Goal: Task Accomplishment & Management: Complete application form

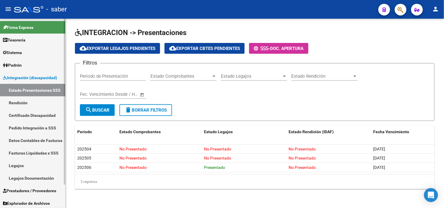
click at [25, 167] on link "Legajos" at bounding box center [32, 165] width 65 height 13
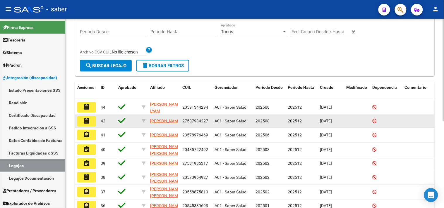
scroll to position [106, 0]
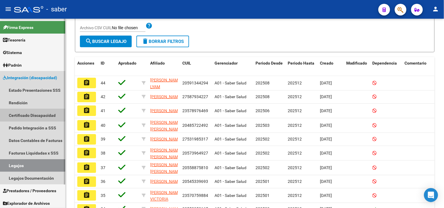
click at [23, 115] on link "Certificado Discapacidad" at bounding box center [32, 115] width 65 height 13
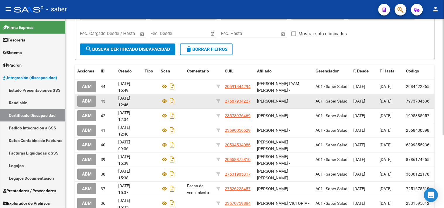
scroll to position [118, 0]
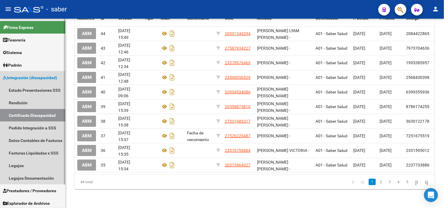
click at [41, 75] on span "Integración (discapacidad)" at bounding box center [30, 78] width 54 height 6
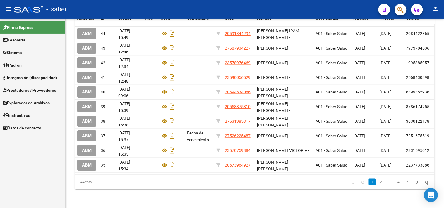
click at [26, 88] on span "Prestadores / Proveedores" at bounding box center [29, 90] width 53 height 6
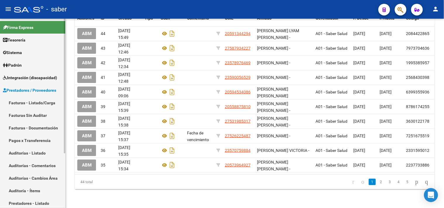
click at [30, 98] on link "Facturas - Listado/Carga" at bounding box center [32, 103] width 65 height 13
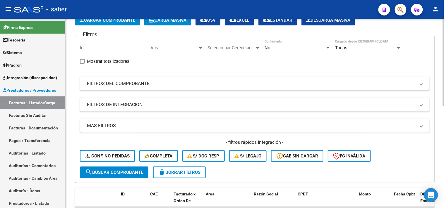
scroll to position [2, 0]
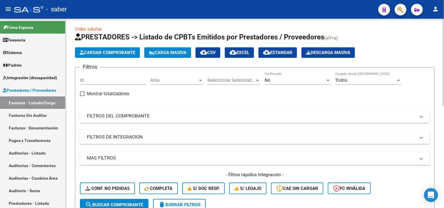
click at [280, 80] on div "No" at bounding box center [294, 80] width 61 height 5
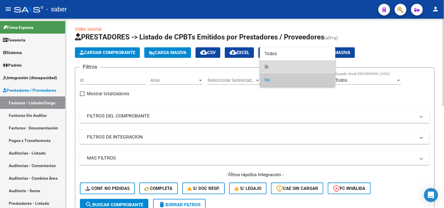
drag, startPoint x: 276, startPoint y: 66, endPoint x: 268, endPoint y: 77, distance: 13.3
click at [276, 66] on span "Si" at bounding box center [297, 67] width 66 height 13
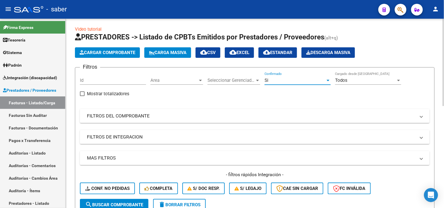
click at [285, 80] on div "Si" at bounding box center [294, 80] width 61 height 5
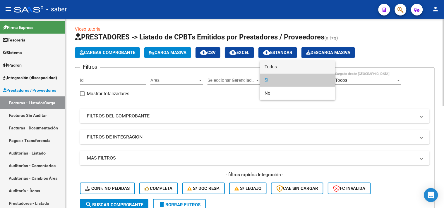
click at [281, 63] on span "Todos" at bounding box center [297, 67] width 66 height 13
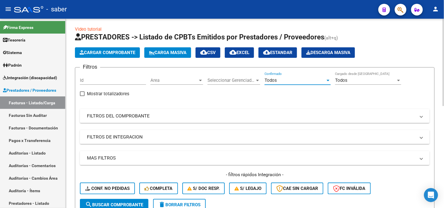
scroll to position [67, 0]
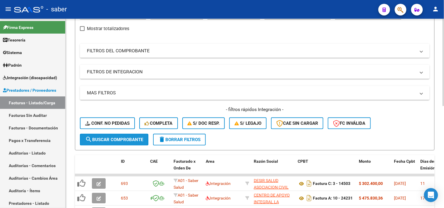
click at [118, 139] on span "search Buscar Comprobante" at bounding box center [114, 139] width 58 height 5
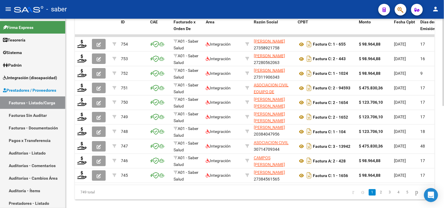
scroll to position [221, 0]
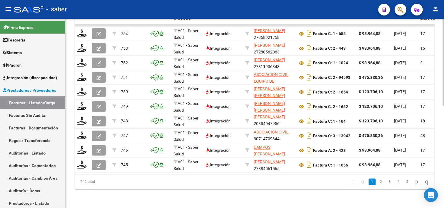
drag, startPoint x: 80, startPoint y: 183, endPoint x: 97, endPoint y: 181, distance: 16.2
click at [97, 181] on div "749 total" at bounding box center [110, 182] width 71 height 15
click at [99, 183] on div "749 total" at bounding box center [110, 182] width 71 height 15
click at [93, 184] on div "749 total" at bounding box center [110, 182] width 71 height 15
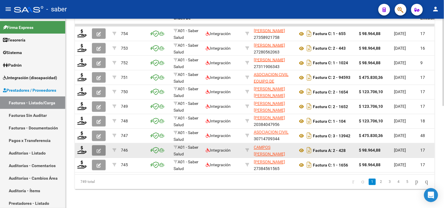
click at [102, 148] on button "button" at bounding box center [99, 150] width 14 height 11
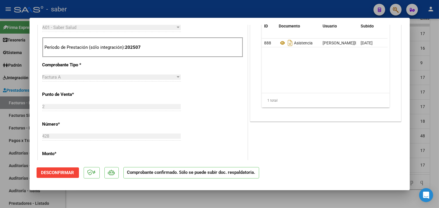
scroll to position [260, 0]
click at [291, 194] on div at bounding box center [219, 104] width 439 height 208
type input "$ 0,00"
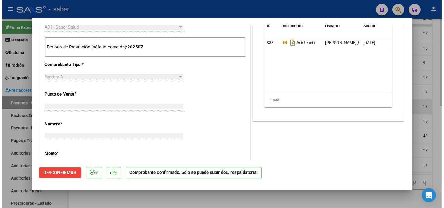
scroll to position [166, 0]
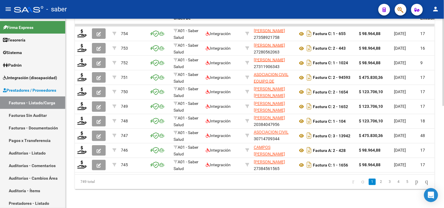
click at [141, 185] on div "749 total" at bounding box center [110, 182] width 71 height 15
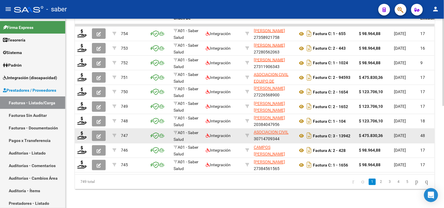
scroll to position [221, 0]
